Goal: Find specific page/section: Find specific page/section

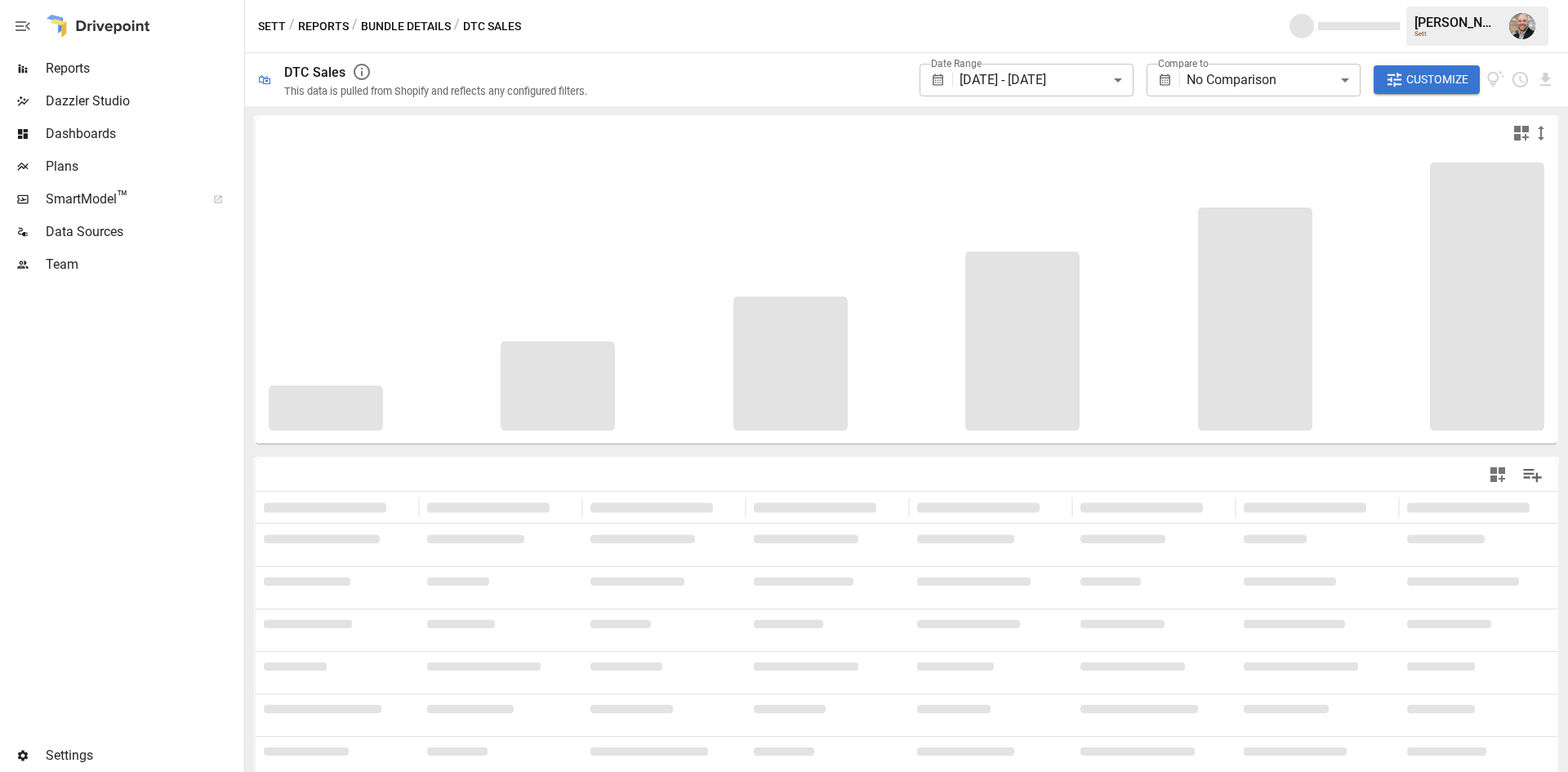
click at [325, 29] on button "Reports" at bounding box center [324, 26] width 51 height 21
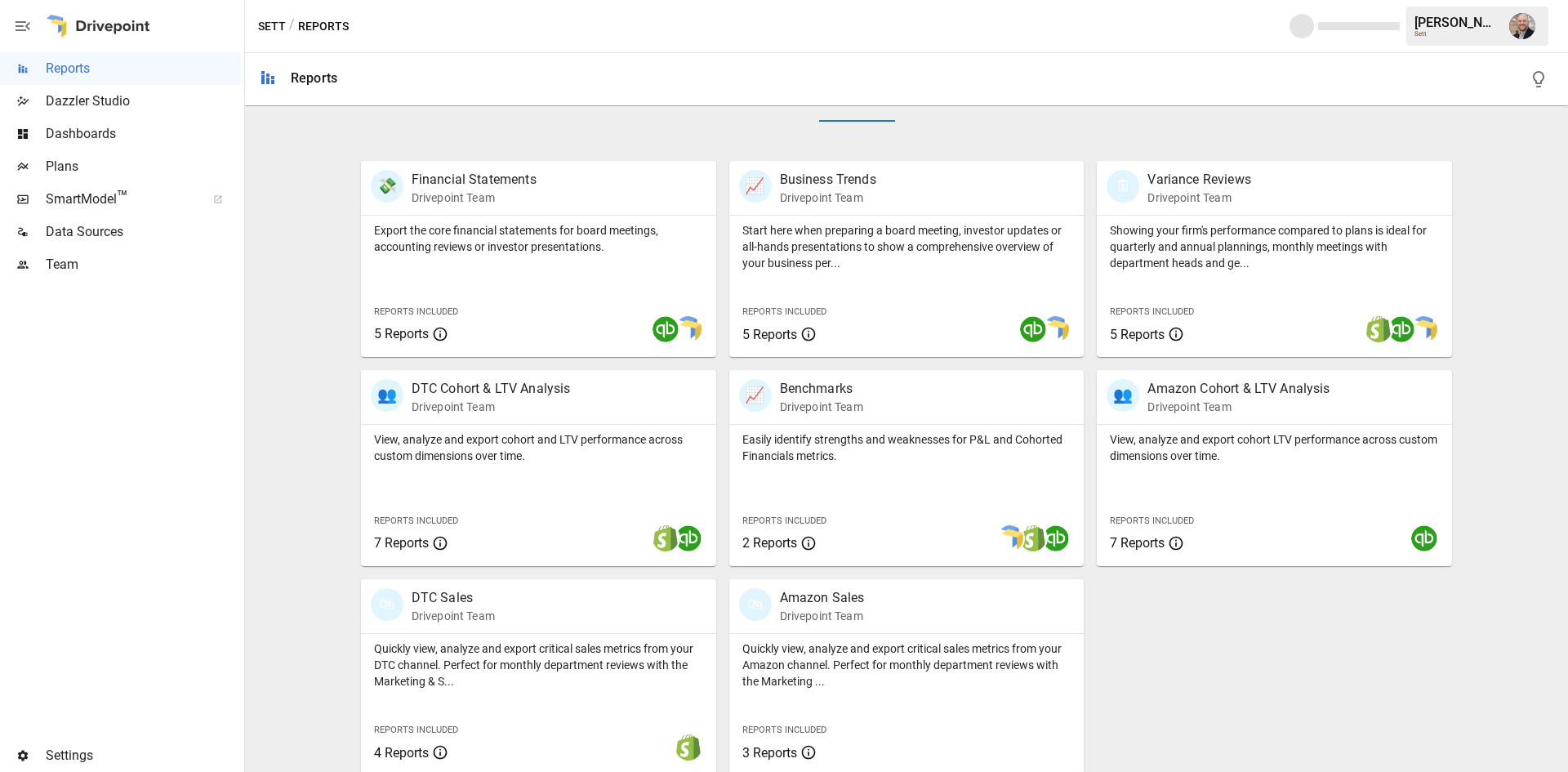
scroll to position [285, 0]
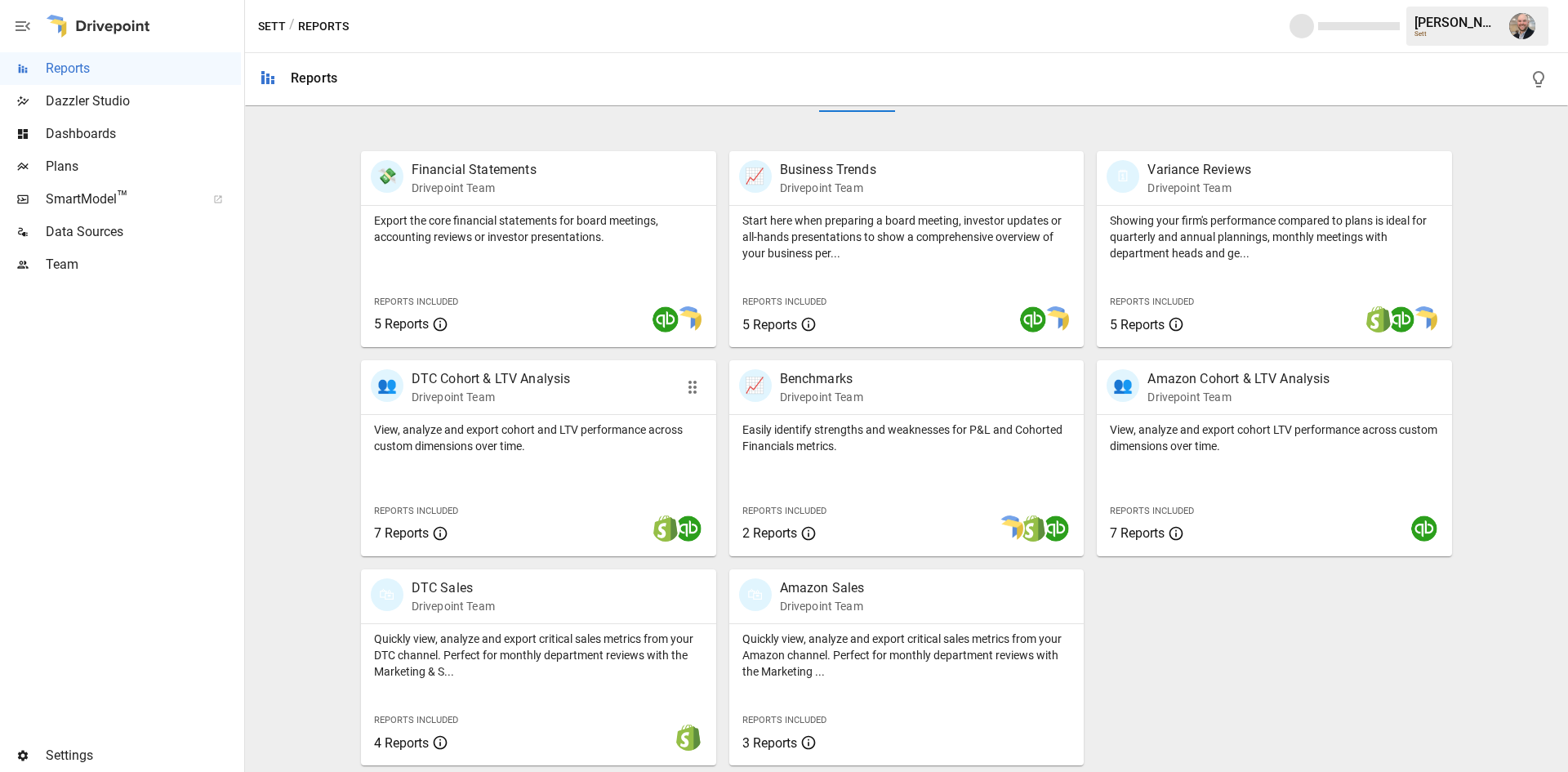
click at [540, 438] on p "View, analyze and export cohort and LTV performance across custom dimensions ov…" at bounding box center [539, 437] width 329 height 33
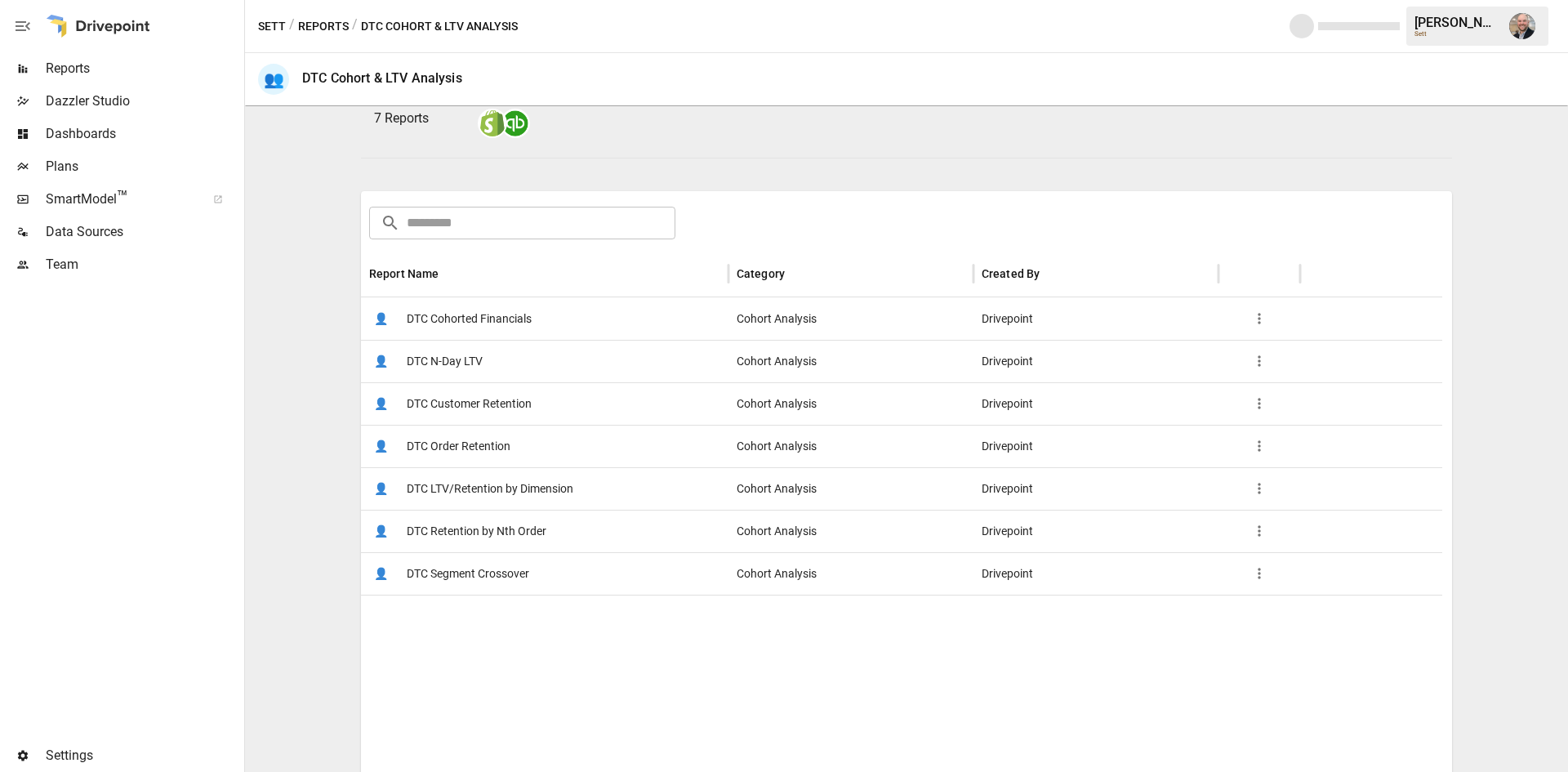
scroll to position [163, 0]
click at [512, 312] on span "DTC Cohorted Financials" at bounding box center [469, 318] width 125 height 41
